Goal: Information Seeking & Learning: Learn about a topic

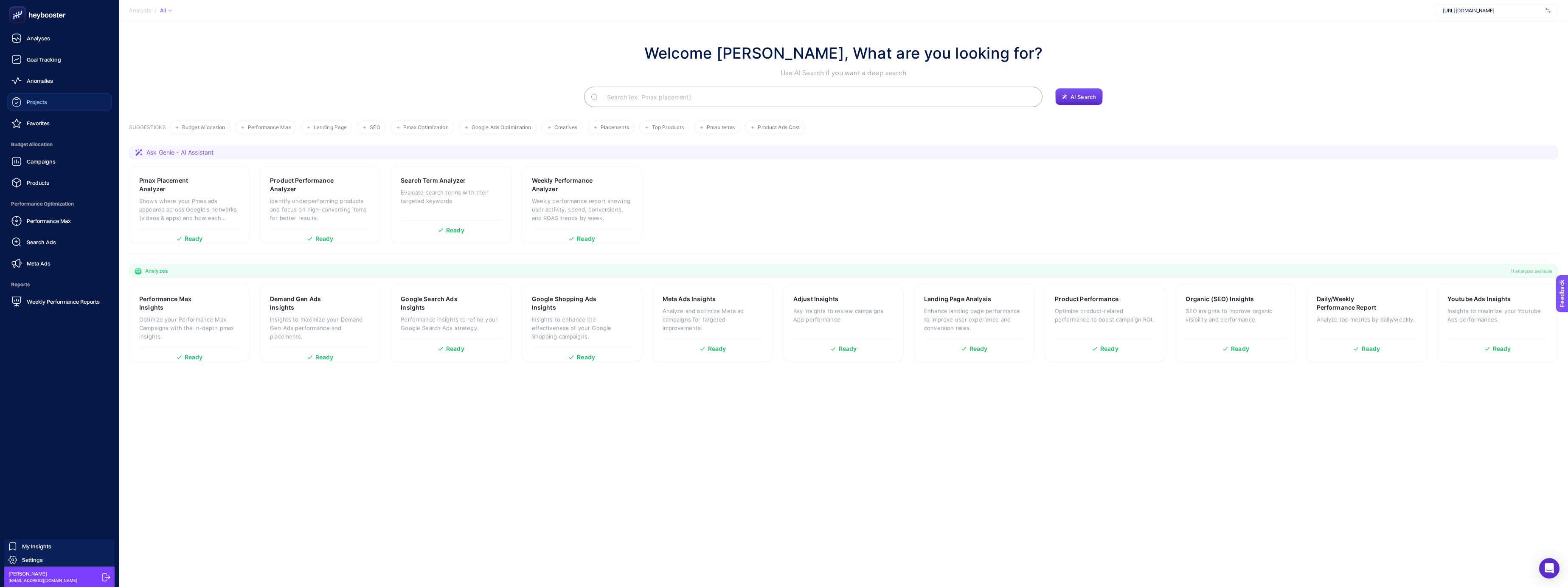
click at [59, 102] on link "Projects" at bounding box center [59, 102] width 105 height 17
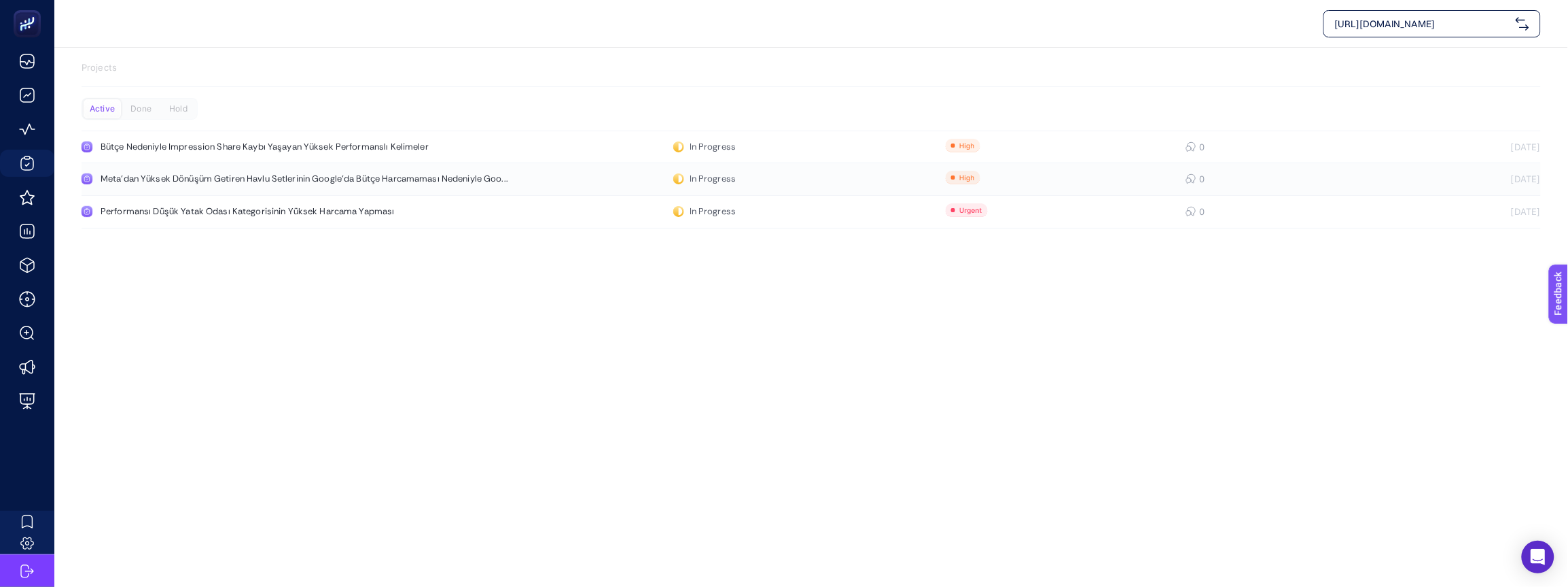
click at [562, 182] on link "Meta'dan Yüksek Dönüşüm Getiren Havlu Setlerinin Google'da Bütçe Harcamaması Ne…" at bounding box center [812, 178] width 1460 height 32
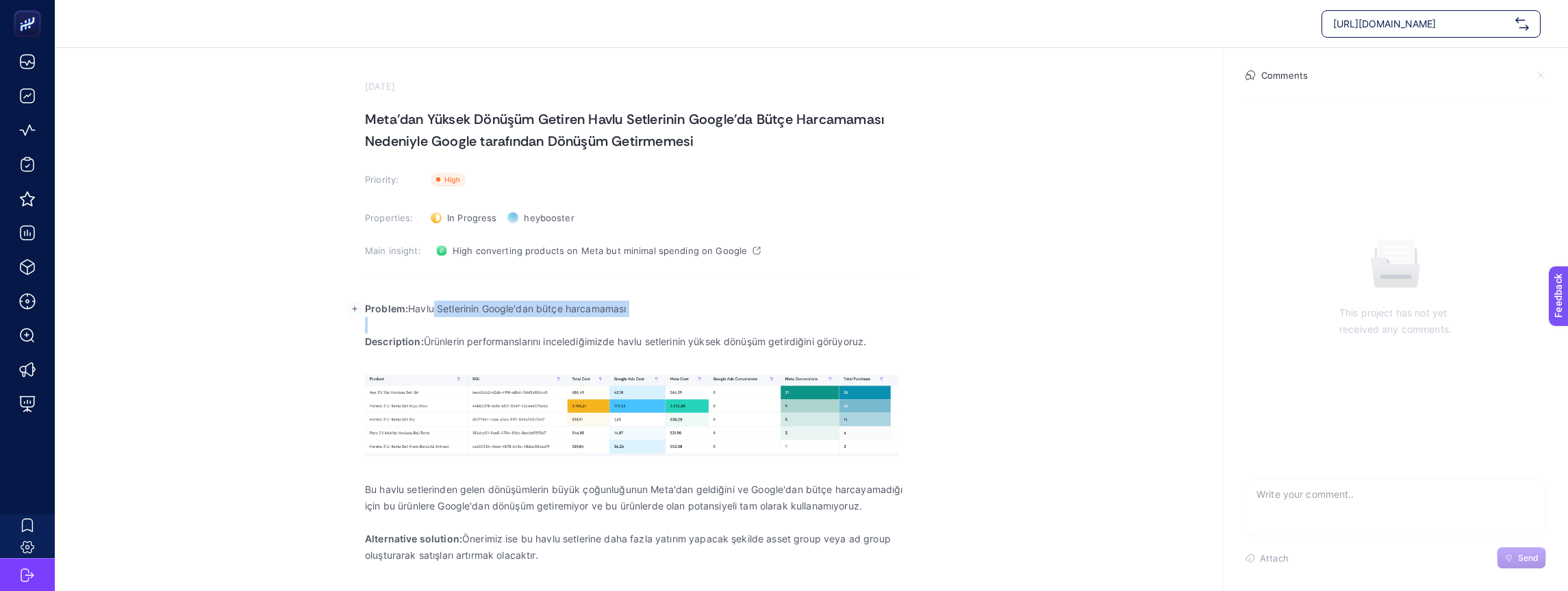
drag, startPoint x: 432, startPoint y: 308, endPoint x: 730, endPoint y: 324, distance: 298.4
click at [709, 323] on div "Problem: Havlu Setlerinin Google'dan bütçe harcamaması Description: Ürünlerin p…" at bounding box center [639, 448] width 548 height 313
click at [748, 318] on p "Rich Text Editor. Editing area: main" at bounding box center [639, 325] width 548 height 17
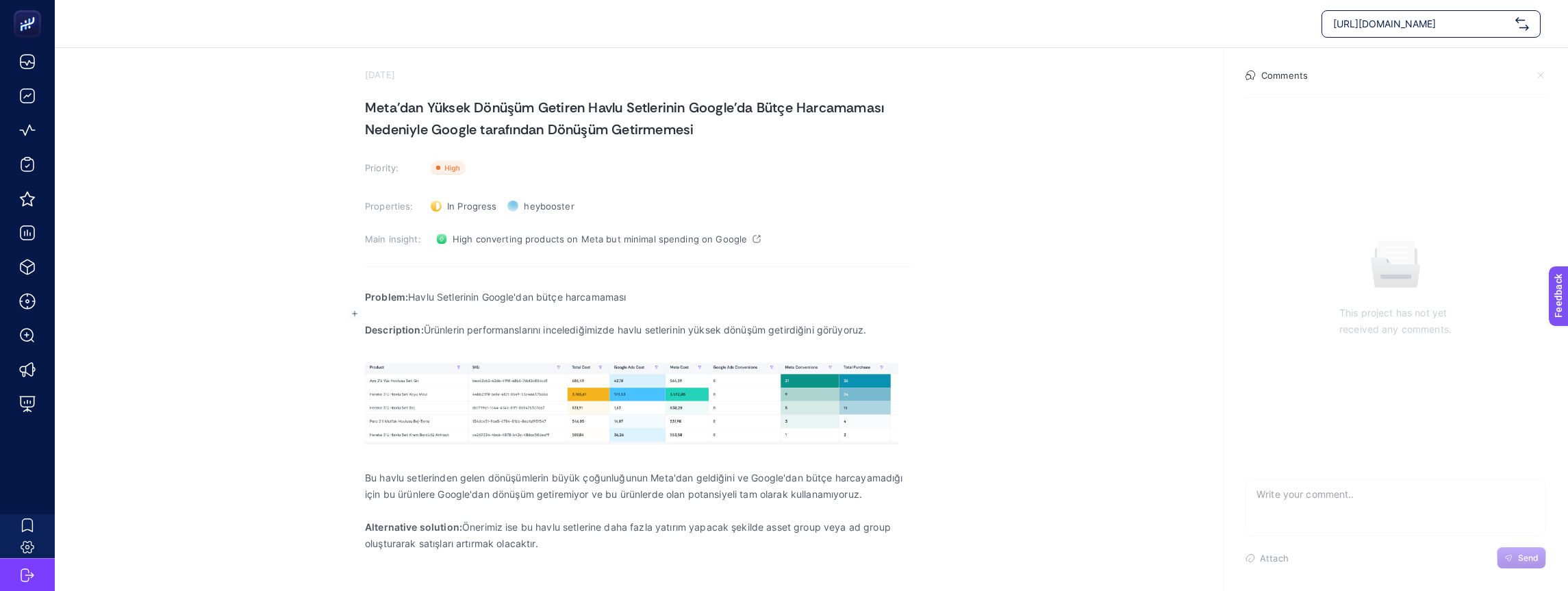
scroll to position [15, 0]
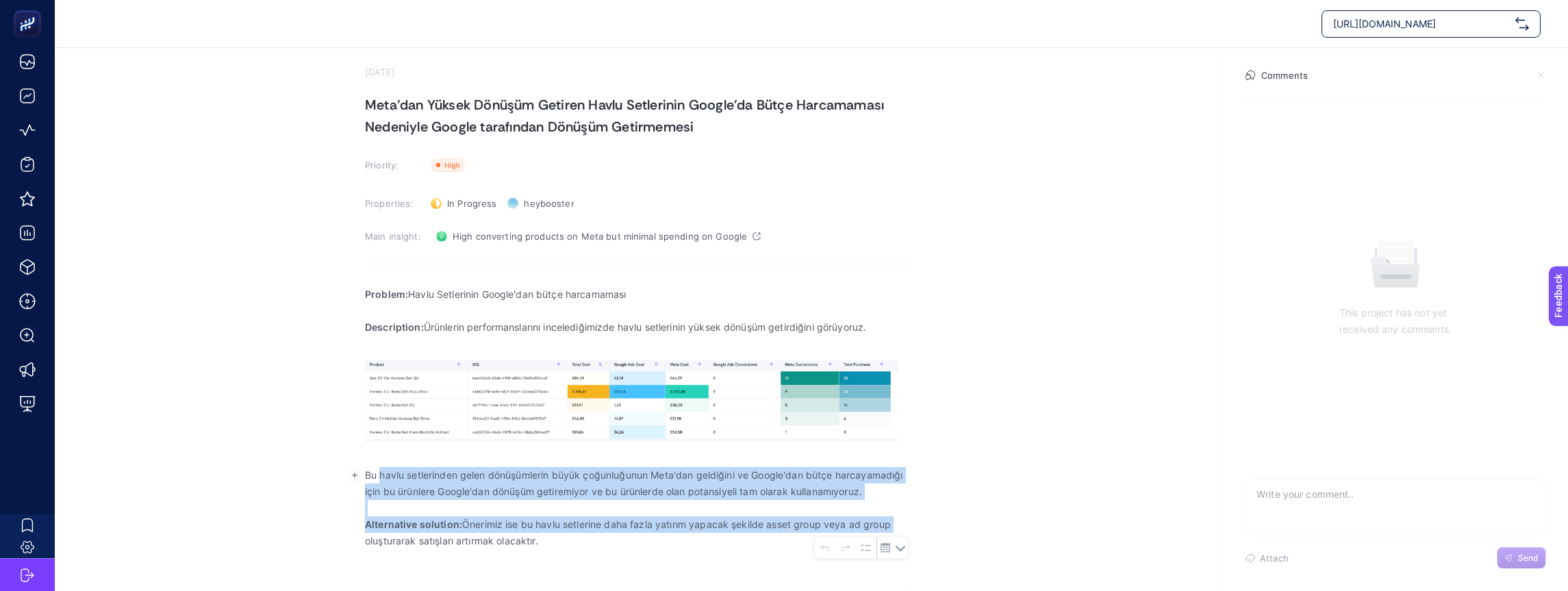
drag, startPoint x: 382, startPoint y: 471, endPoint x: 910, endPoint y: 525, distance: 530.8
click at [910, 525] on div "Problem: Havlu Setlerinin Google'dan bütçe harcamaması Description: Ürünlerin p…" at bounding box center [639, 433] width 548 height 313
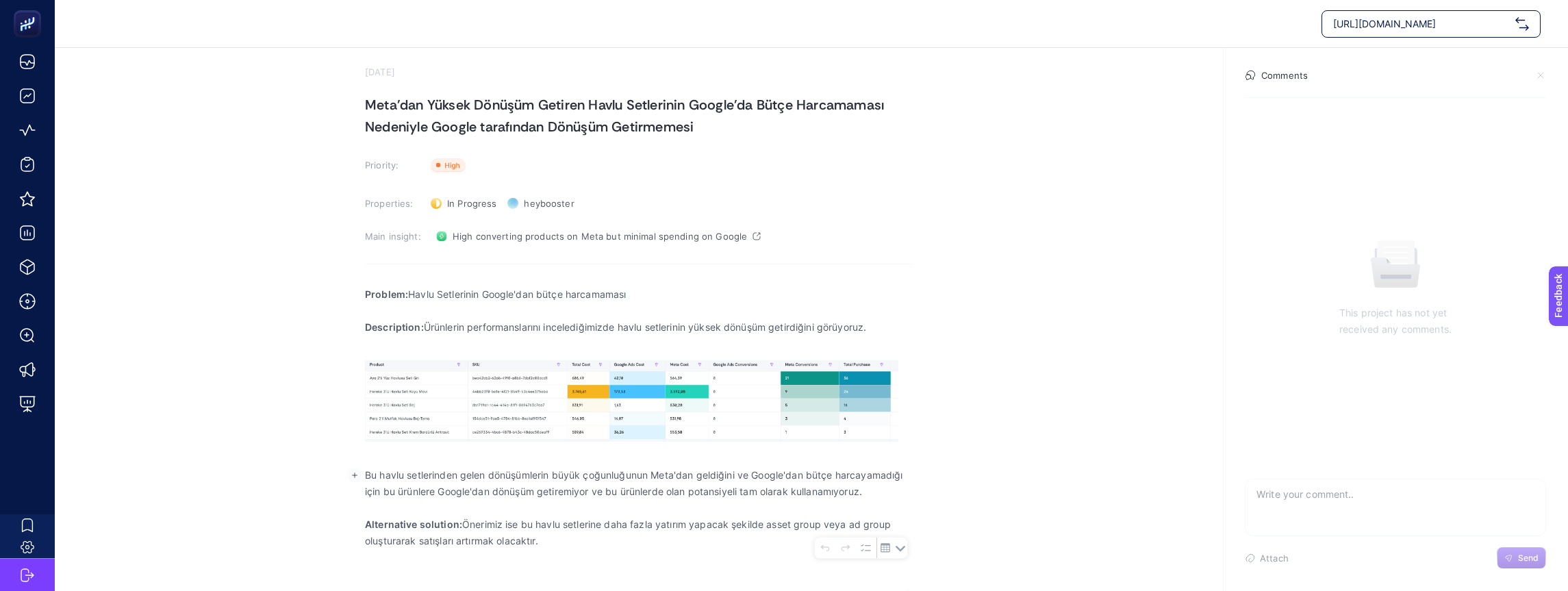
scroll to position [14, 0]
click at [985, 460] on section "[DATE] Meta'dan Yüksek Dönüşüm Getiren Havlu Setlerinin Google'da Bütçe Harcama…" at bounding box center [811, 313] width 1513 height 558
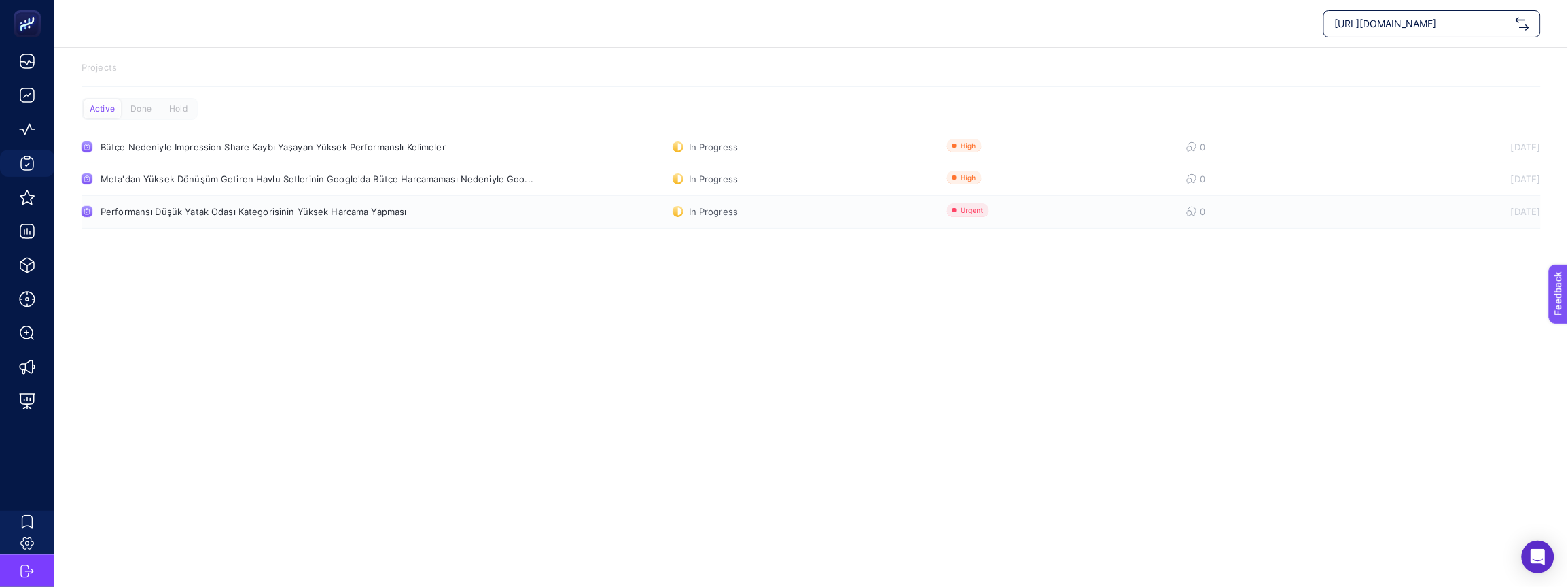
click at [472, 216] on link "Performansı Düşük Yatak Odası Kategorisinin Yüksek Harcama Yapması In Progress …" at bounding box center [812, 212] width 1460 height 32
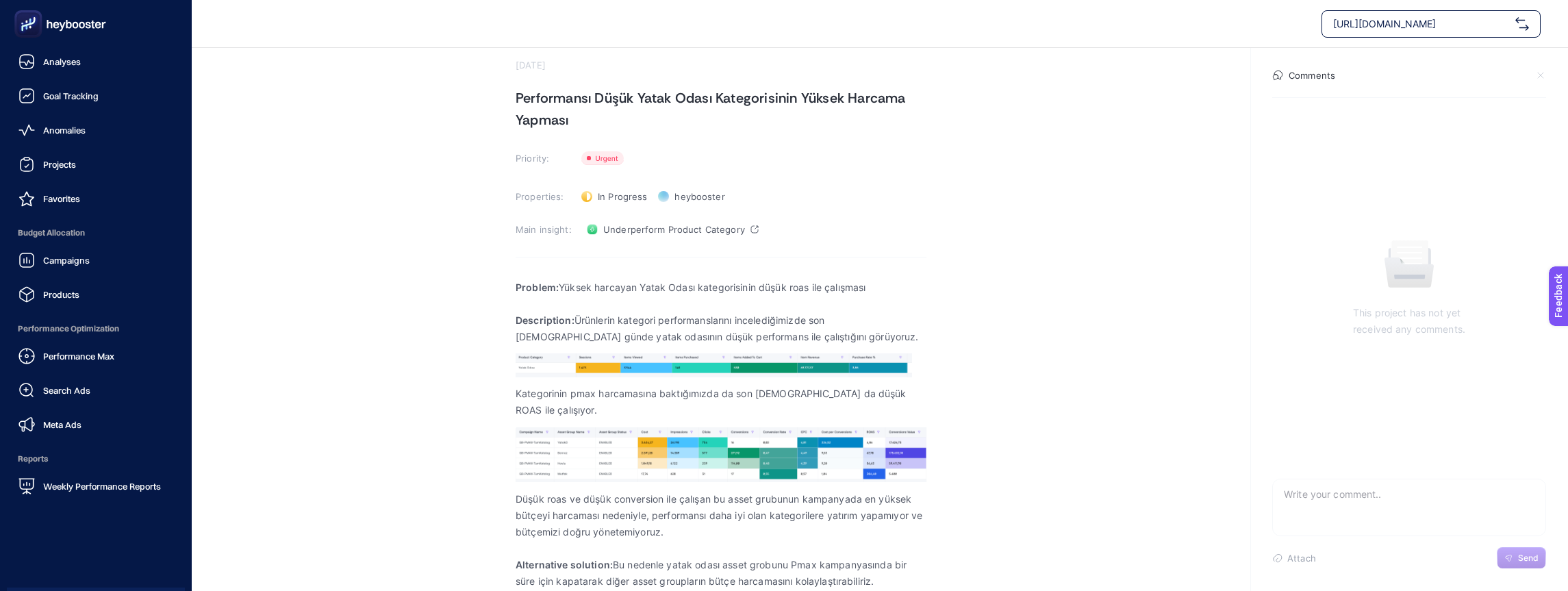
scroll to position [21, 0]
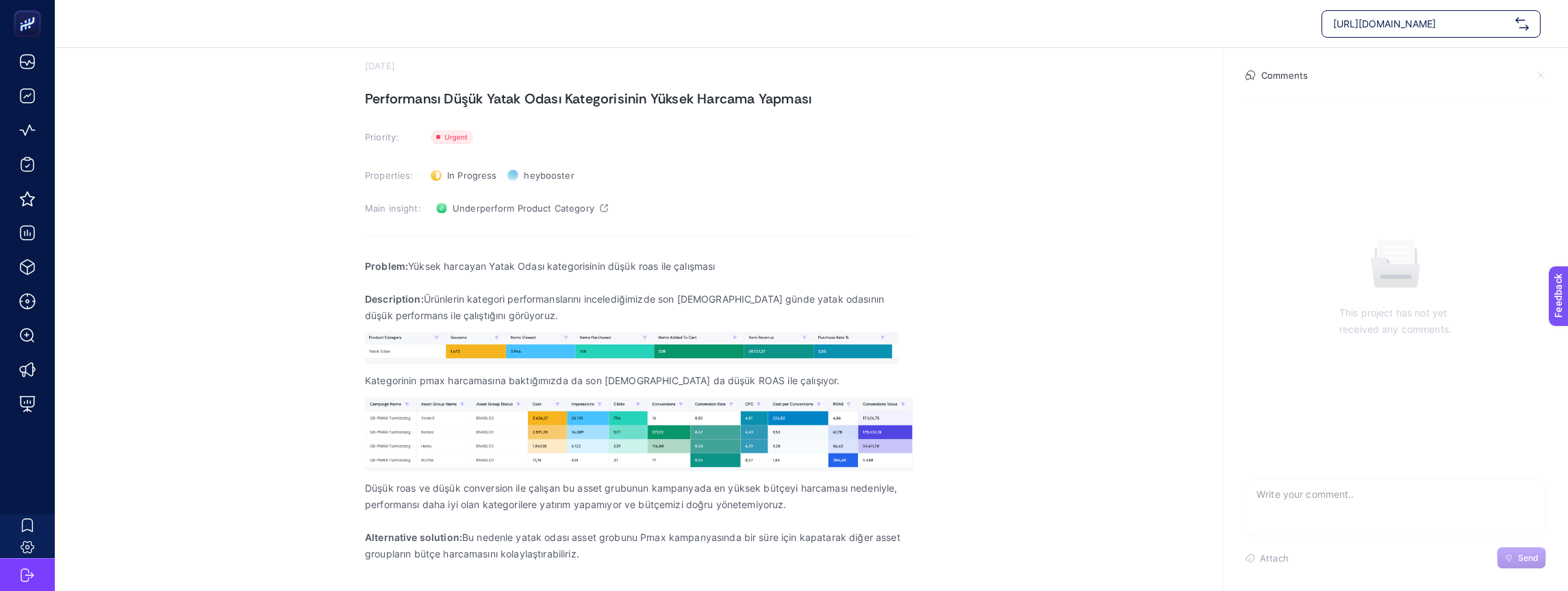
click at [269, 81] on section "[DATE] Performansı Düşük Yatak Odası Kategorisinin Yüksek Harcama Yapması Prior…" at bounding box center [811, 315] width 1513 height 575
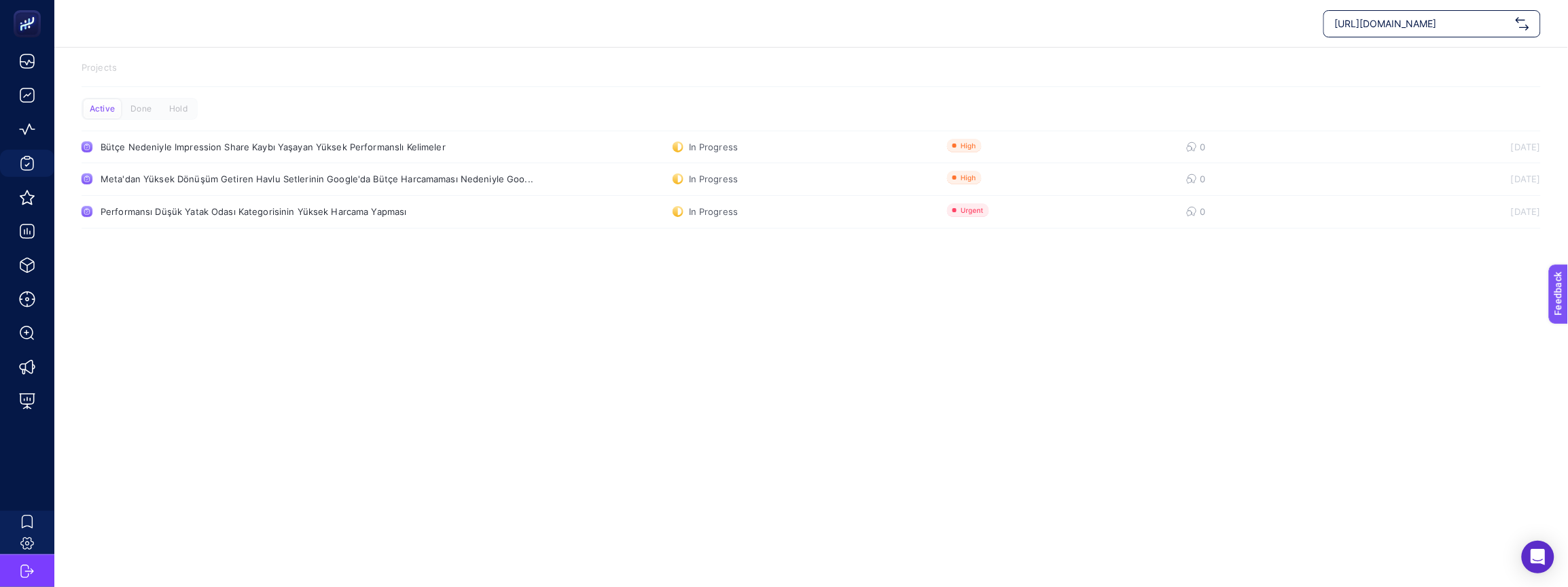
click at [1414, 25] on span "[URL][DOMAIN_NAME]" at bounding box center [1423, 23] width 175 height 14
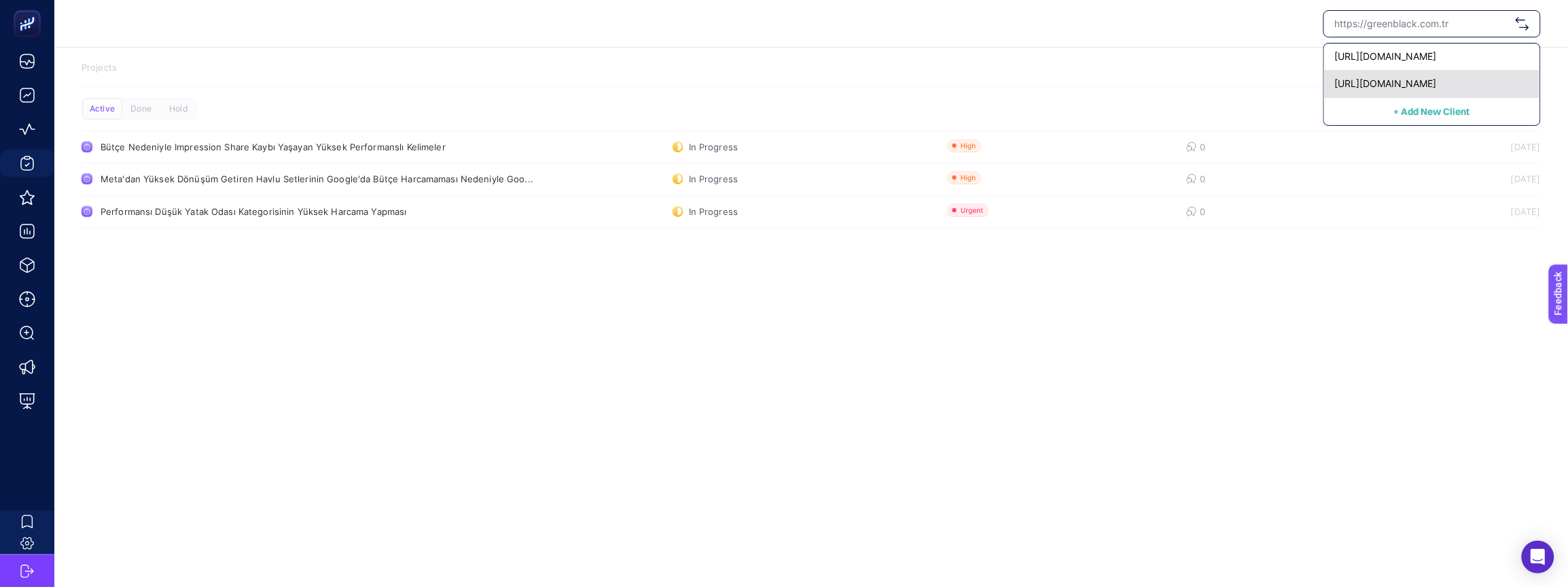
click at [1414, 75] on div "[URL][DOMAIN_NAME]" at bounding box center [1433, 85] width 216 height 27
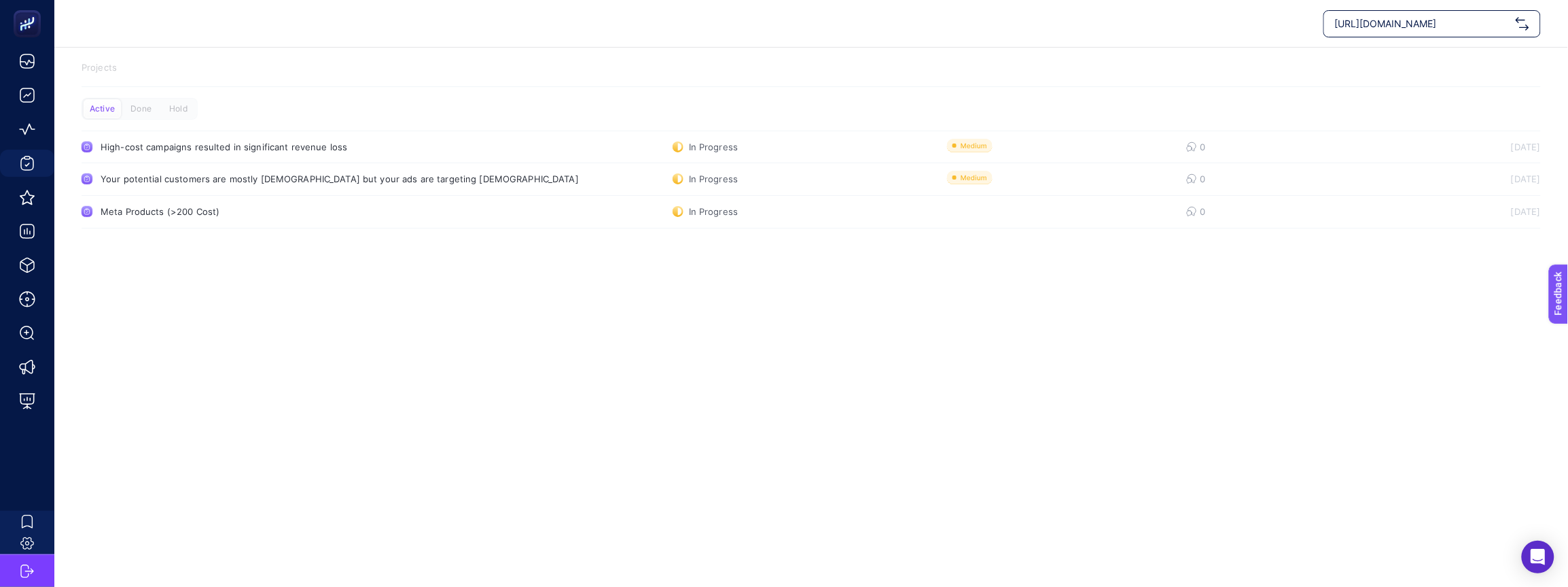
click at [1382, 13] on div "[URL][DOMAIN_NAME]" at bounding box center [1432, 23] width 217 height 27
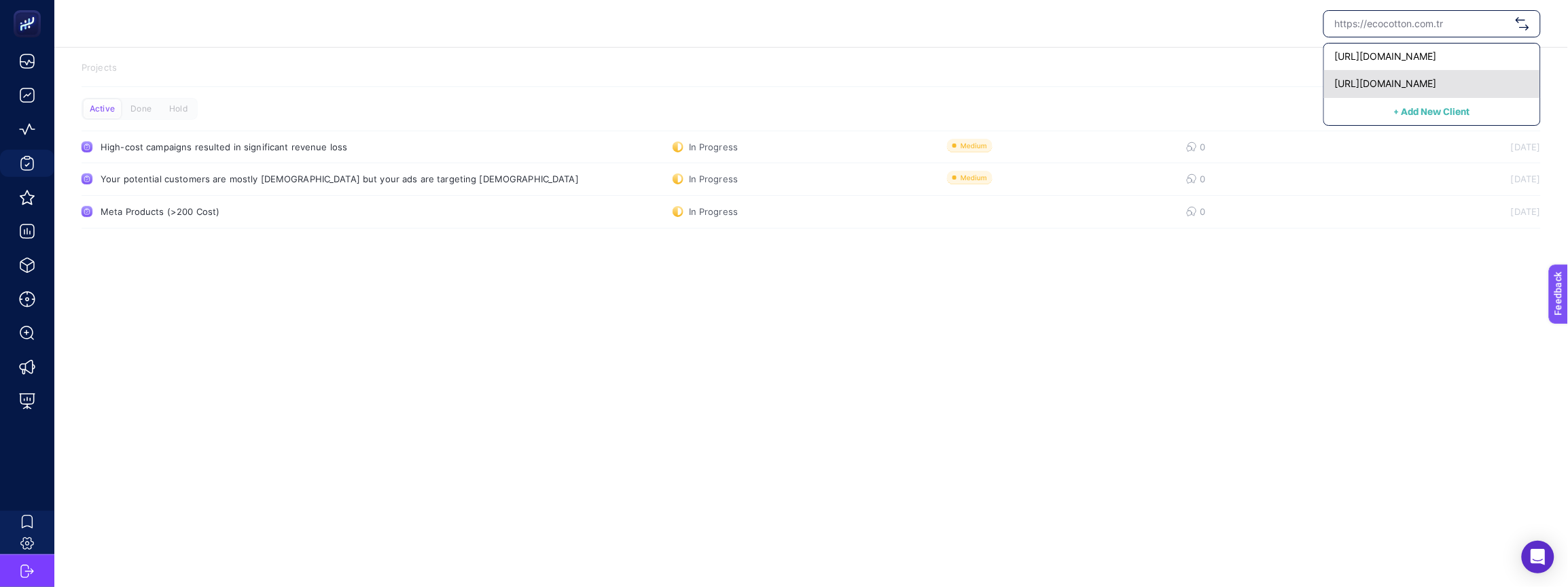
click at [1373, 89] on span "[URL][DOMAIN_NAME]" at bounding box center [1386, 84] width 102 height 14
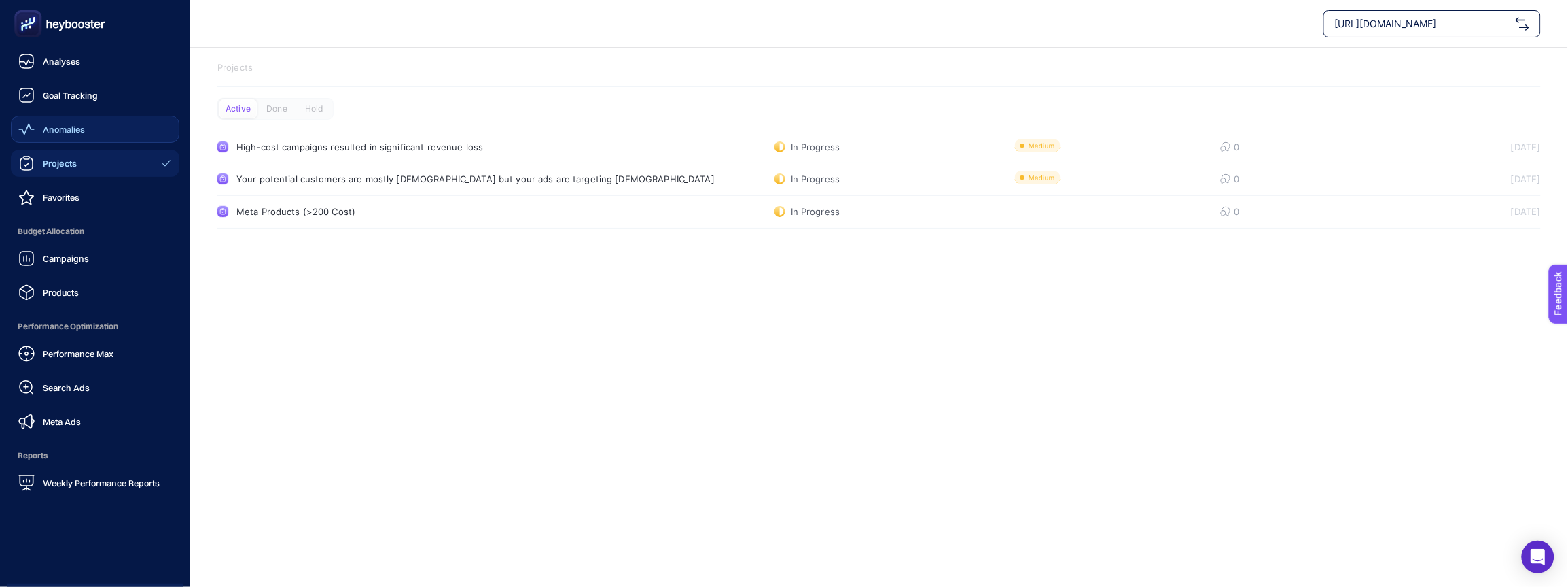
click at [116, 118] on link "Anomalies" at bounding box center [95, 130] width 169 height 27
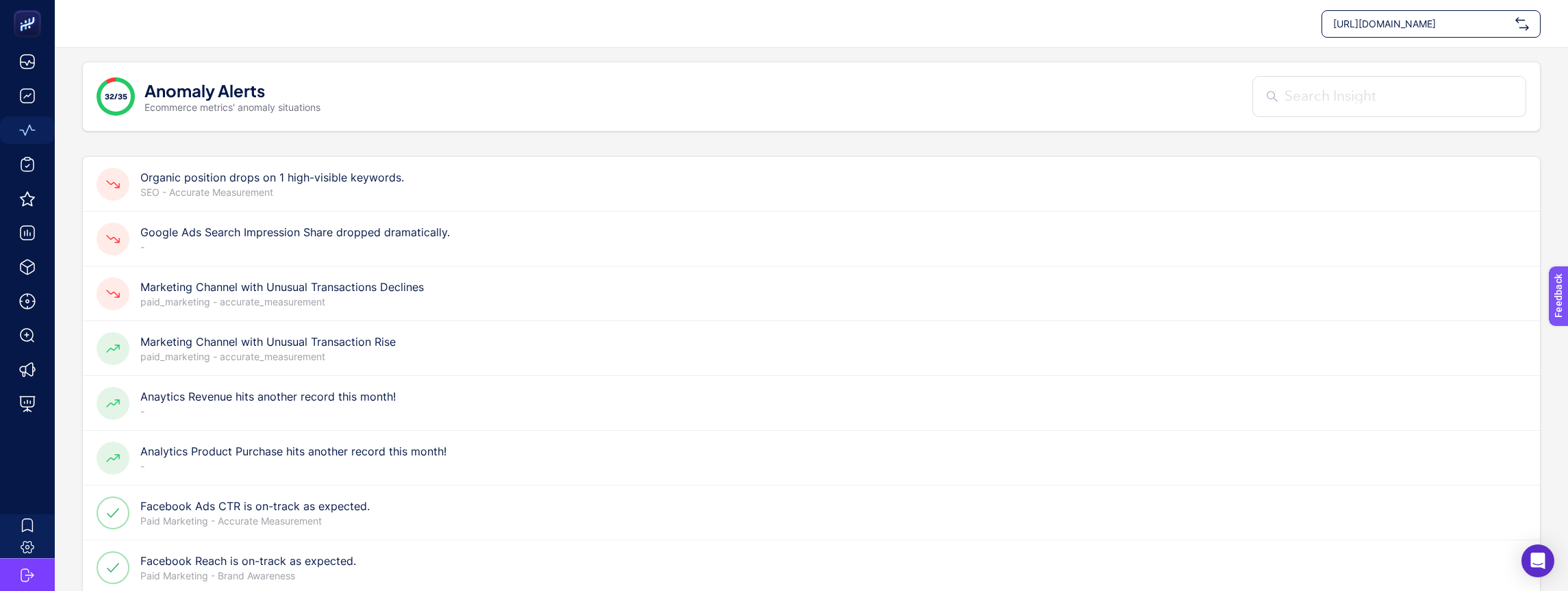
click at [387, 299] on p "paid_marketing - accurate_measurement" at bounding box center [282, 302] width 284 height 14
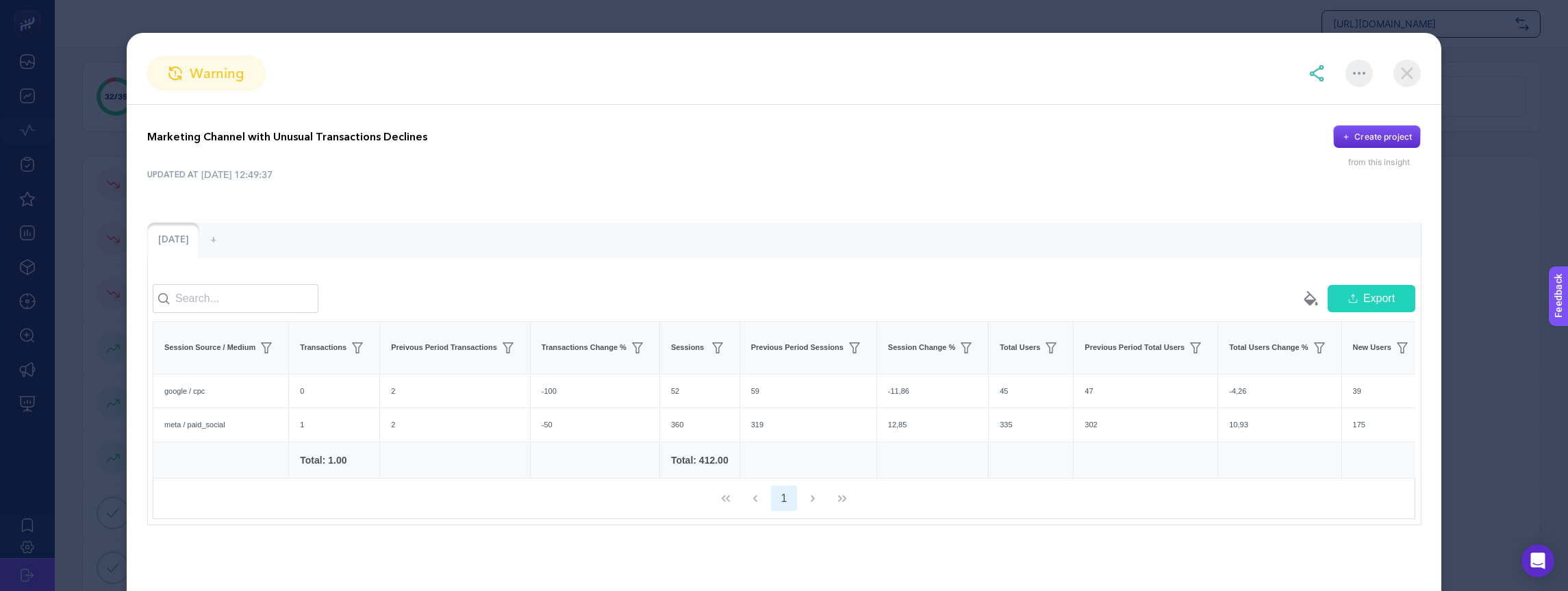
click at [1407, 73] on img at bounding box center [1407, 74] width 27 height 27
